Goal: Task Accomplishment & Management: Use online tool/utility

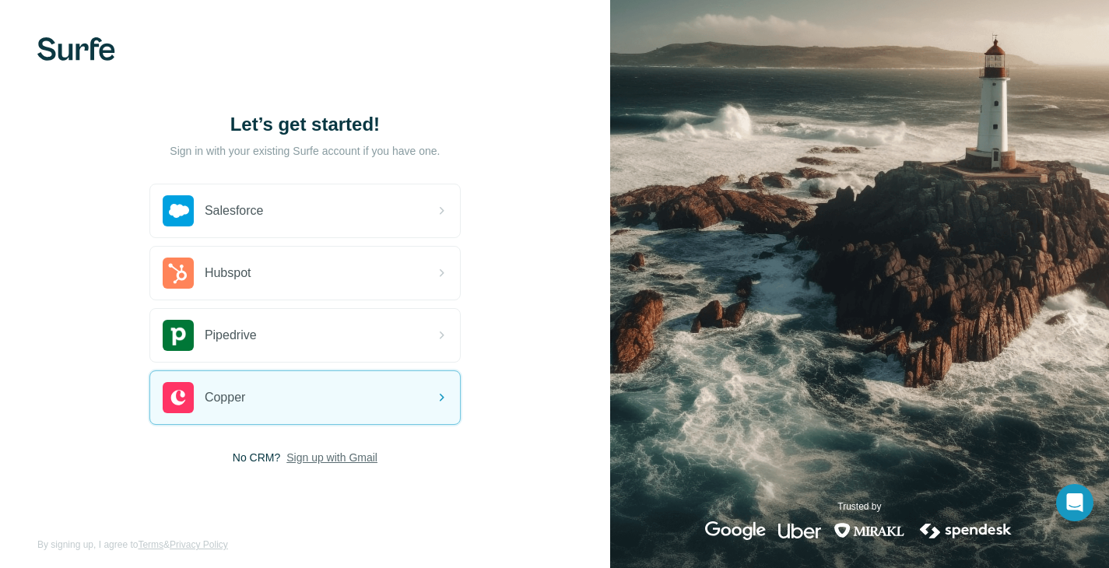
click at [306, 455] on span "Sign up with Gmail" at bounding box center [331, 458] width 91 height 16
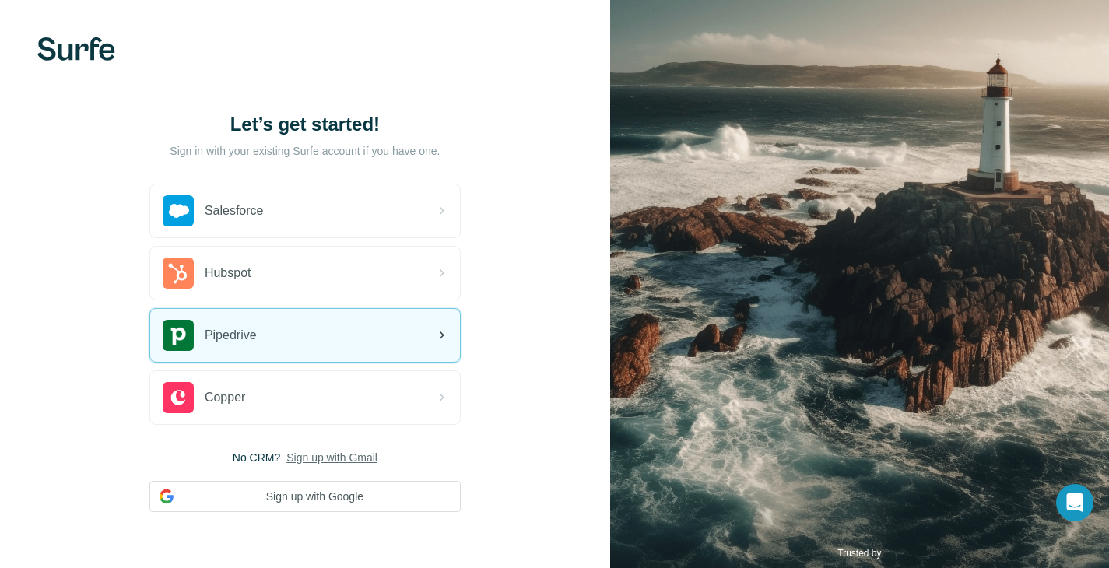
click at [291, 349] on div "Pipedrive" at bounding box center [305, 335] width 310 height 53
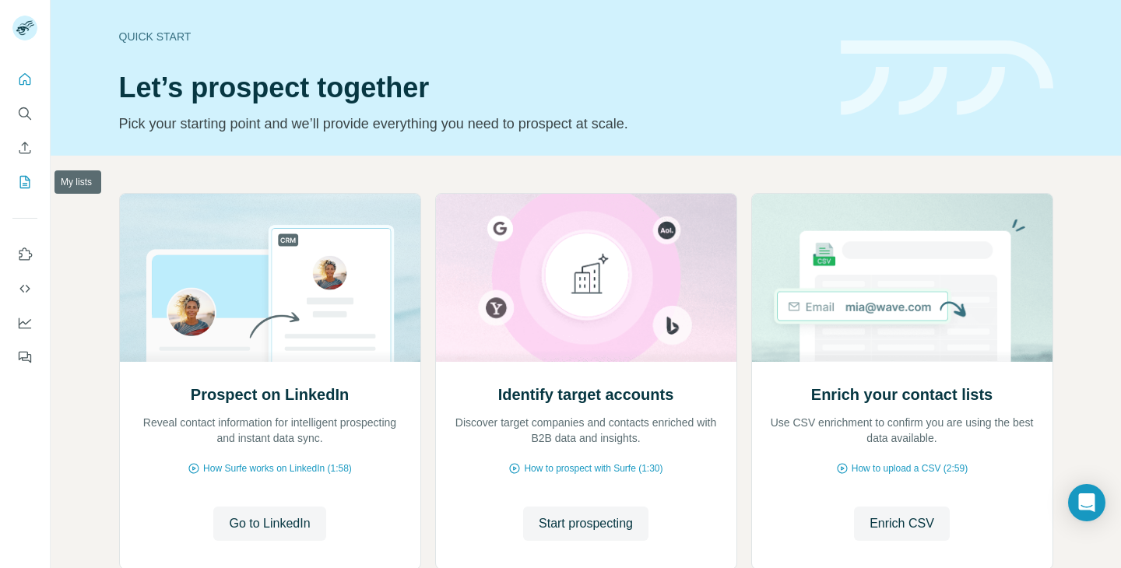
click at [22, 187] on icon "My lists" at bounding box center [25, 182] width 10 height 12
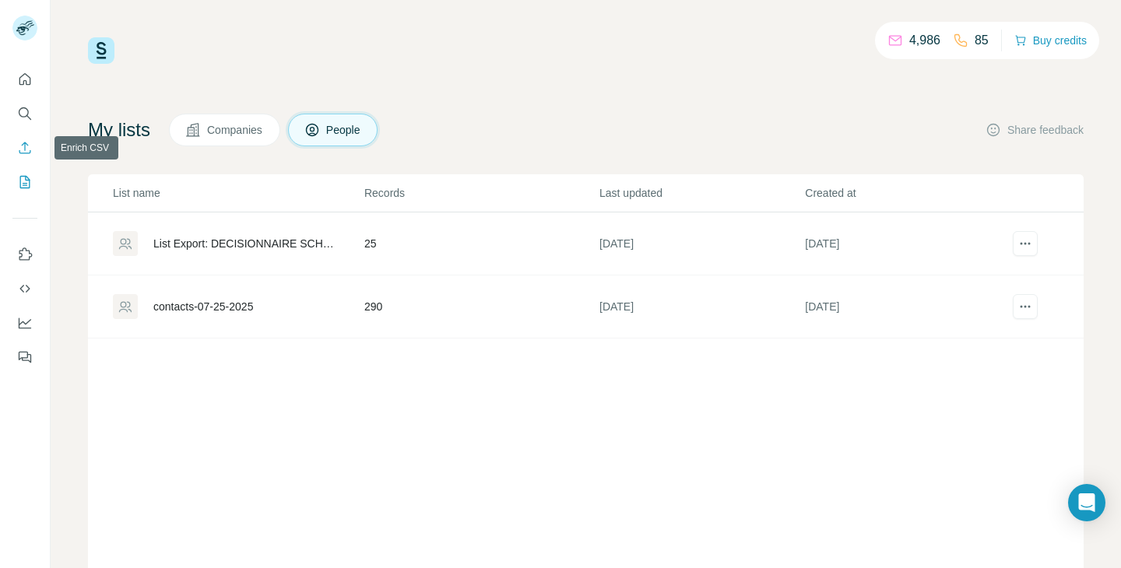
click at [25, 157] on button "Enrich CSV" at bounding box center [24, 148] width 25 height 28
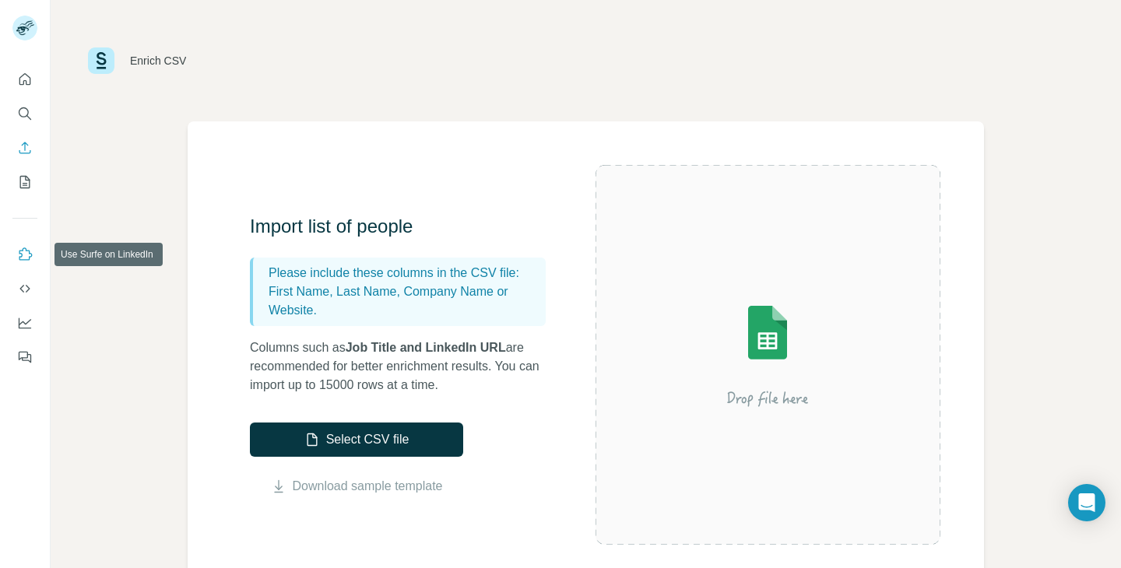
click at [23, 254] on icon "Use Surfe on LinkedIn" at bounding box center [25, 255] width 16 height 16
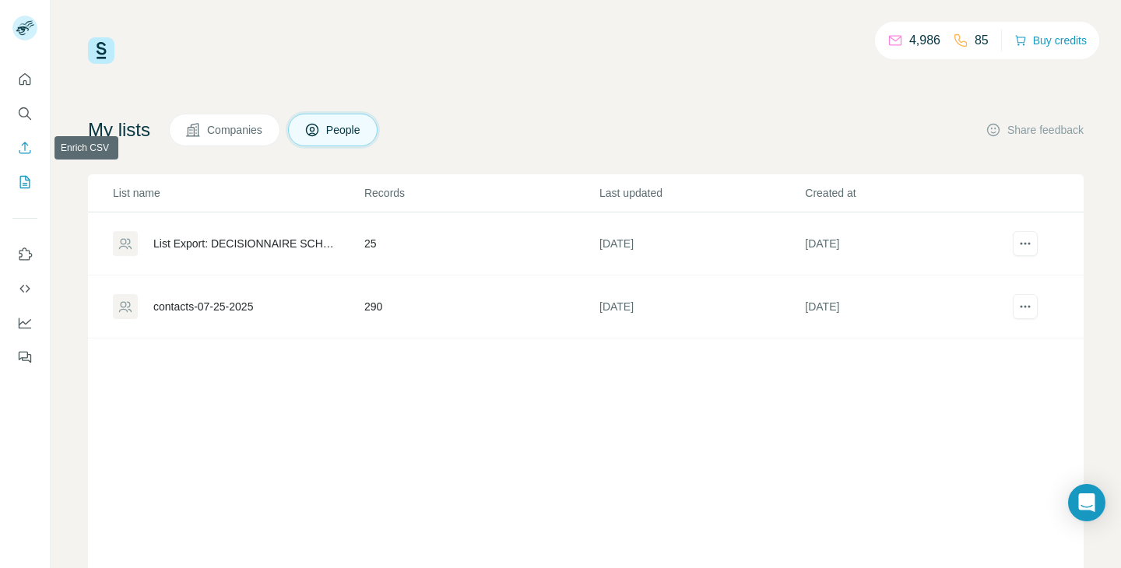
click at [26, 146] on icon "Enrich CSV" at bounding box center [25, 148] width 16 height 16
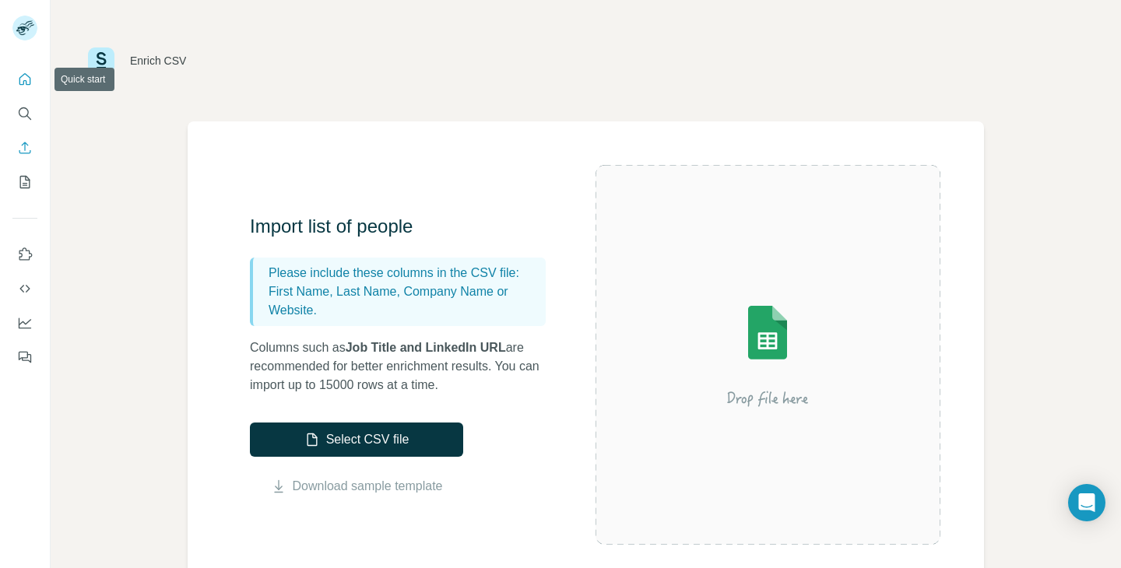
click at [26, 80] on icon "Quick start" at bounding box center [25, 80] width 16 height 16
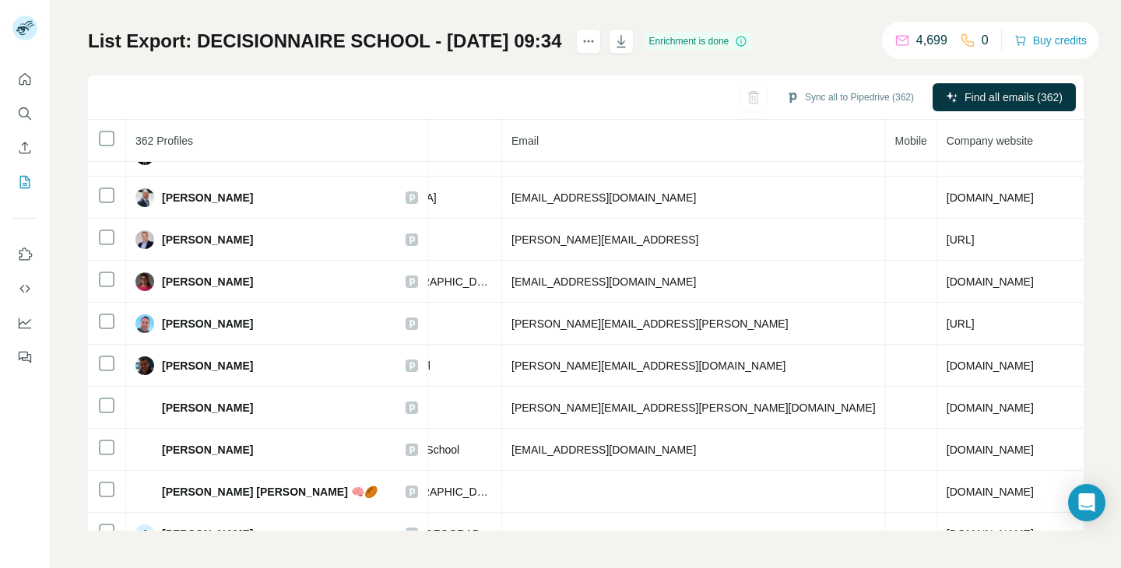
scroll to position [0, 521]
